Goal: Task Accomplishment & Management: Manage account settings

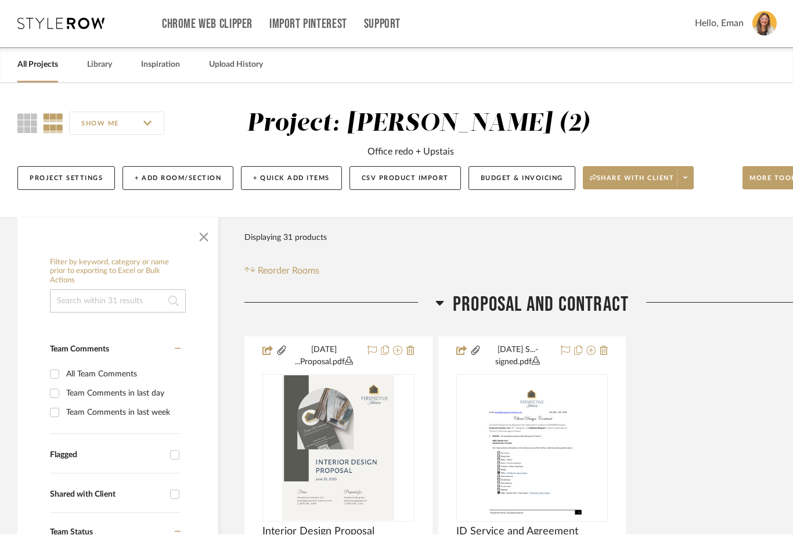
scroll to position [1, 0]
click at [526, 177] on button "Budget & Invoicing" at bounding box center [522, 178] width 107 height 24
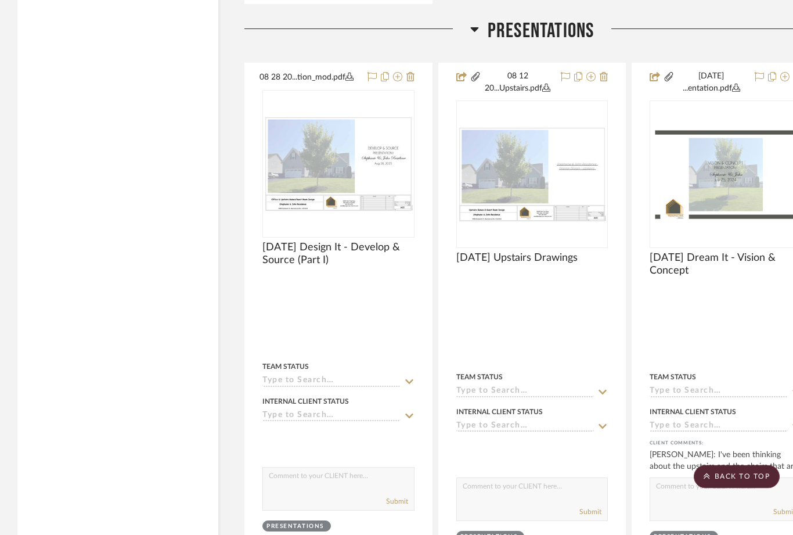
scroll to position [2579, 0]
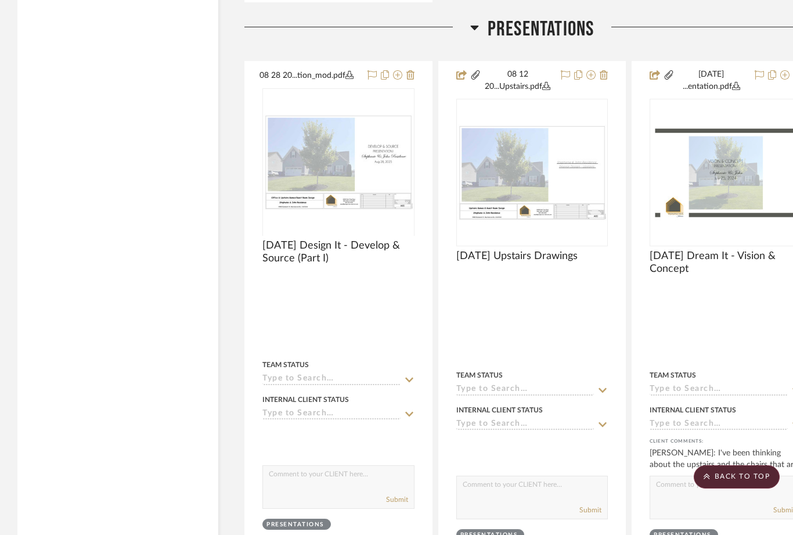
click at [322, 260] on img at bounding box center [339, 308] width 150 height 96
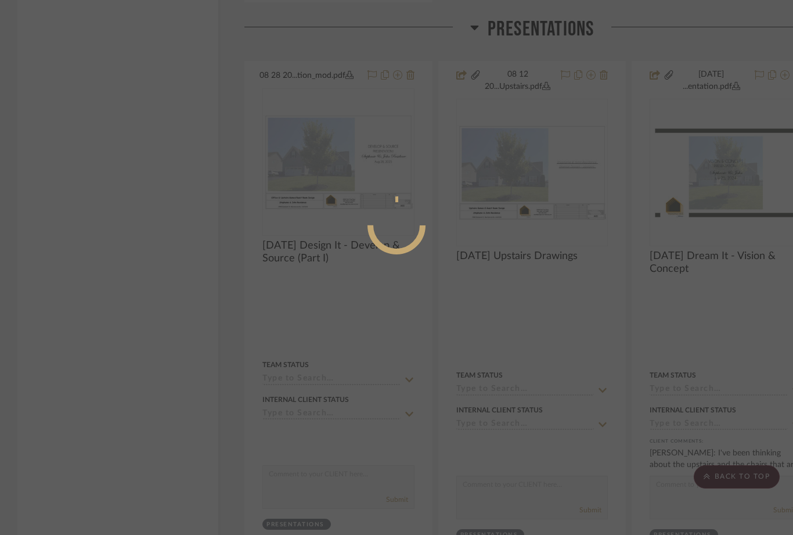
scroll to position [0, 0]
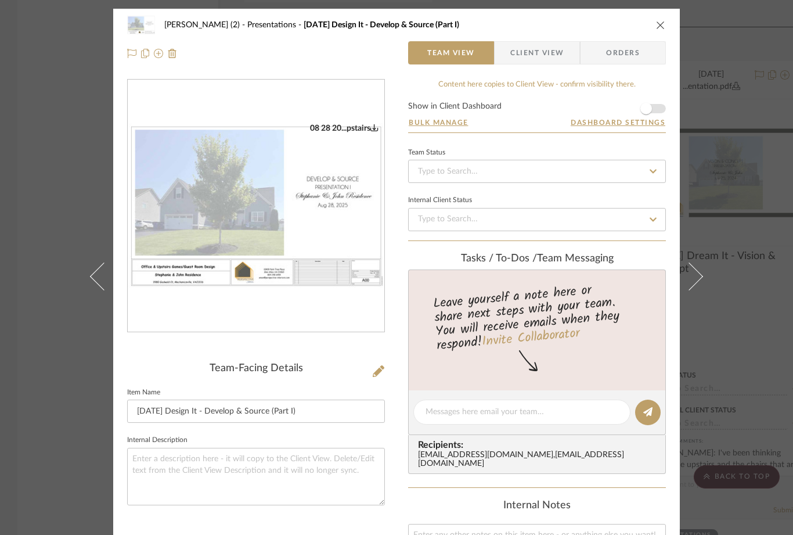
click at [652, 111] on span "button" at bounding box center [647, 109] width 12 height 12
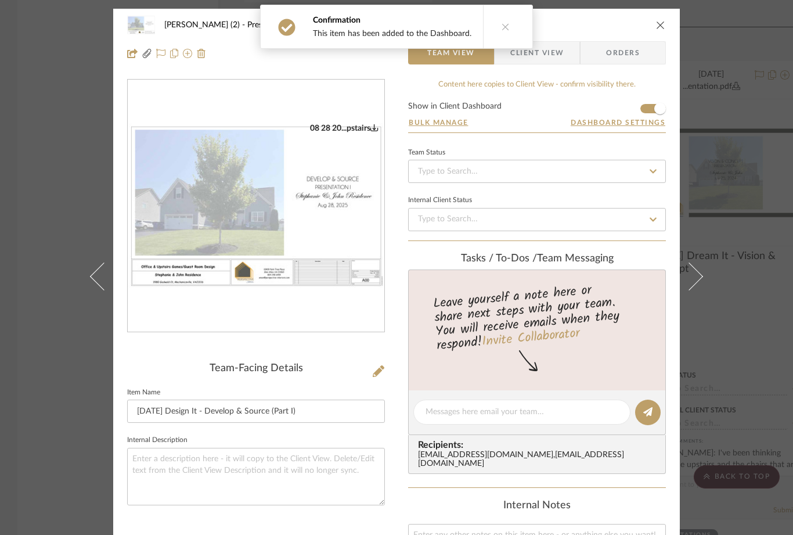
click at [281, 193] on img "0" at bounding box center [256, 206] width 257 height 166
